Goal: Find specific page/section: Find specific page/section

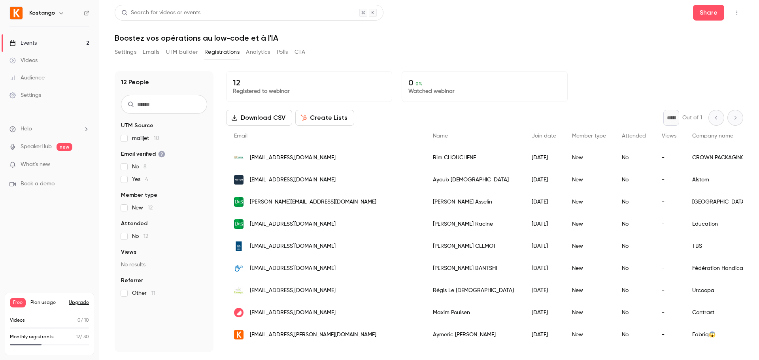
click at [449, 41] on h1 "Boostez vos opérations au low-code et à l'IA" at bounding box center [429, 37] width 629 height 9
click at [446, 37] on h1 "Boostez vos opérations au low-code et à l'IA" at bounding box center [429, 37] width 629 height 9
click at [262, 54] on button "Analytics" at bounding box center [258, 52] width 25 height 13
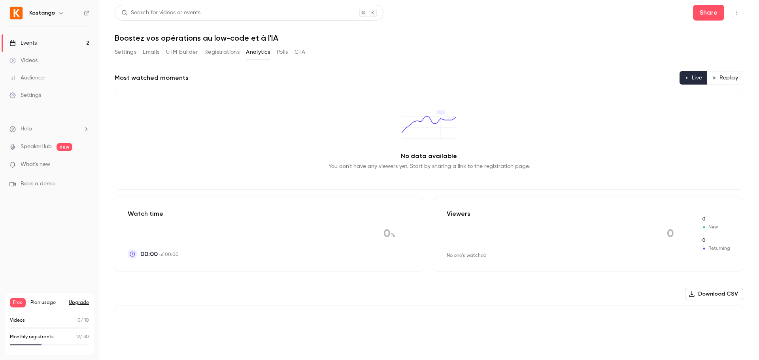
click at [129, 54] on button "Settings" at bounding box center [126, 52] width 22 height 13
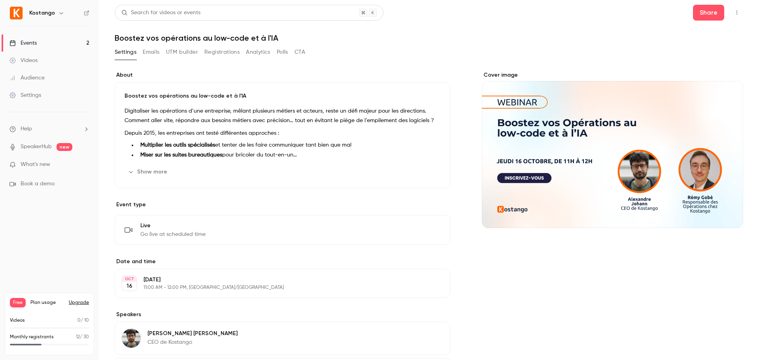
click at [48, 46] on link "Events 2" at bounding box center [49, 42] width 99 height 17
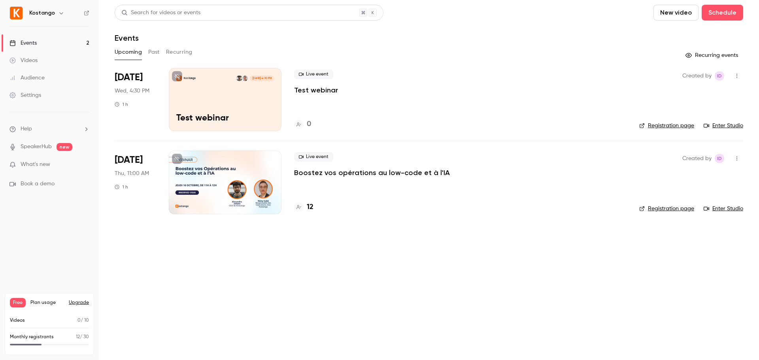
click at [348, 175] on p "Boostez vos opérations au low-code et à l'IA" at bounding box center [372, 172] width 156 height 9
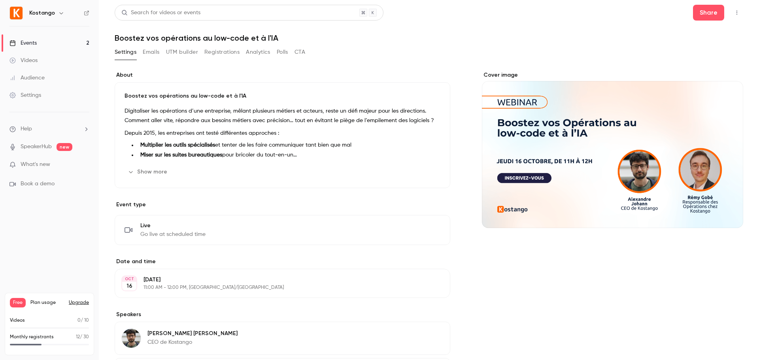
click at [177, 50] on button "UTM builder" at bounding box center [182, 52] width 32 height 13
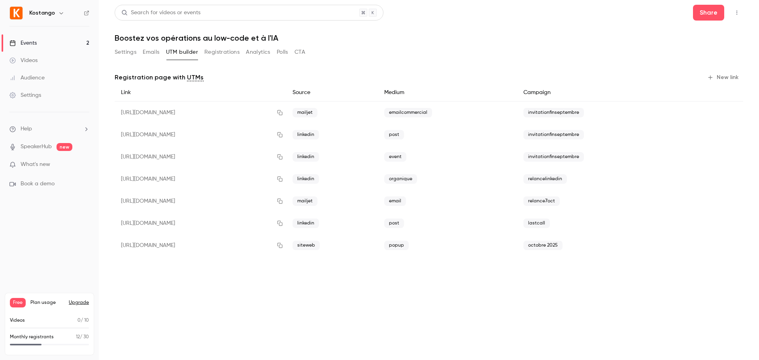
click at [237, 50] on button "Registrations" at bounding box center [222, 52] width 35 height 13
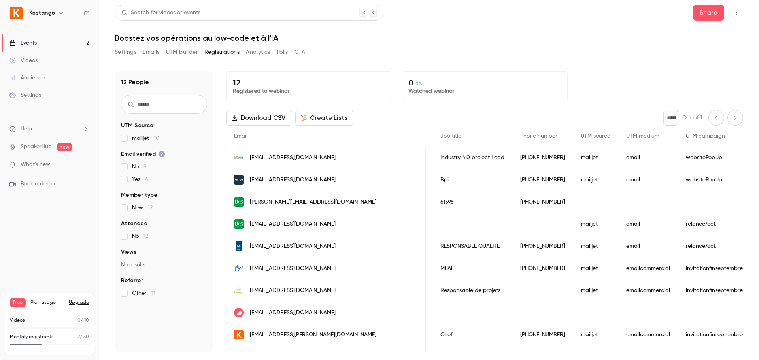
scroll to position [0, 432]
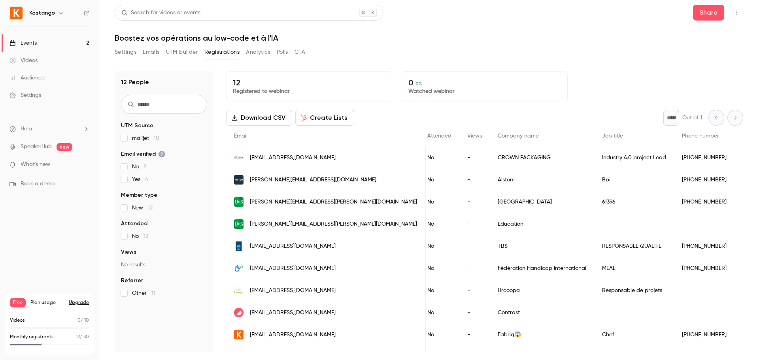
scroll to position [0, 196]
